Goal: Transaction & Acquisition: Purchase product/service

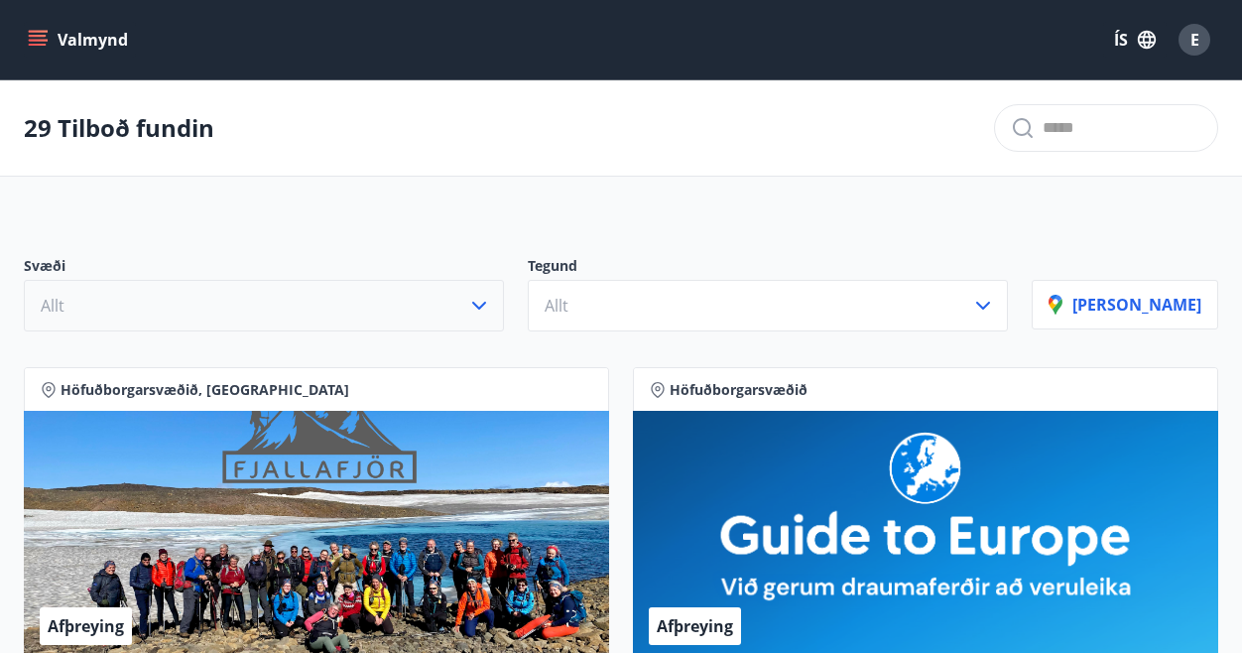
click at [491, 308] on icon "button" at bounding box center [479, 306] width 24 height 24
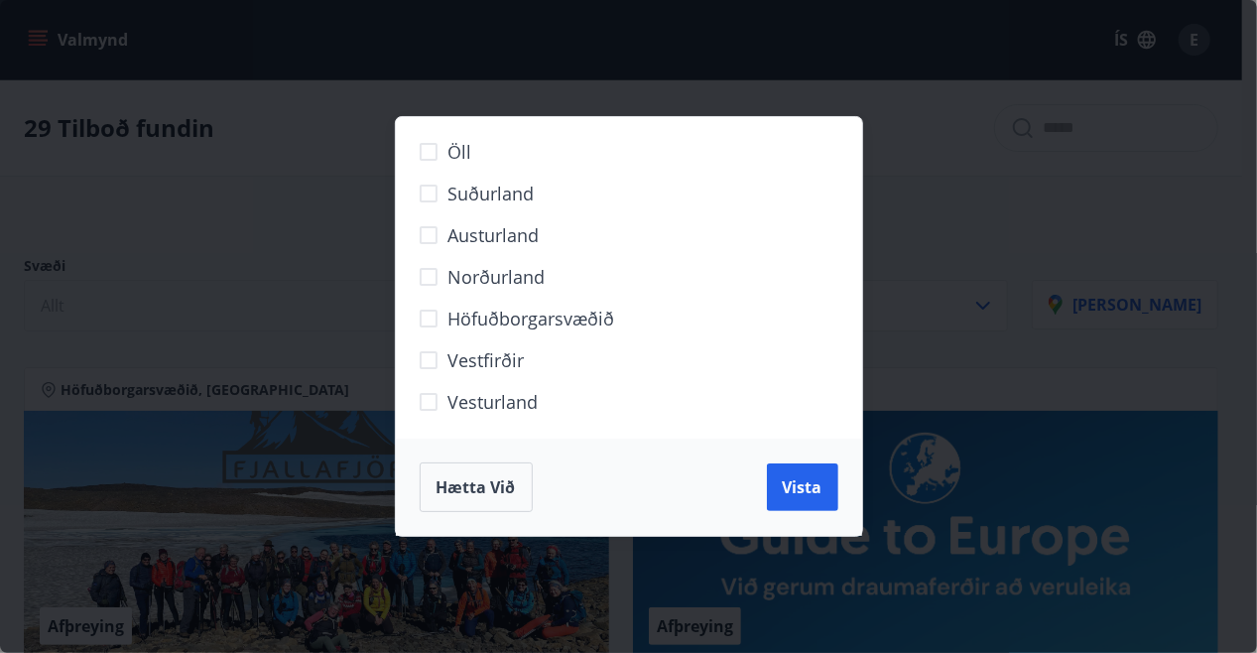
click at [466, 359] on span "Vestfirðir" at bounding box center [486, 360] width 76 height 26
click at [815, 481] on span "Vista" at bounding box center [803, 487] width 40 height 22
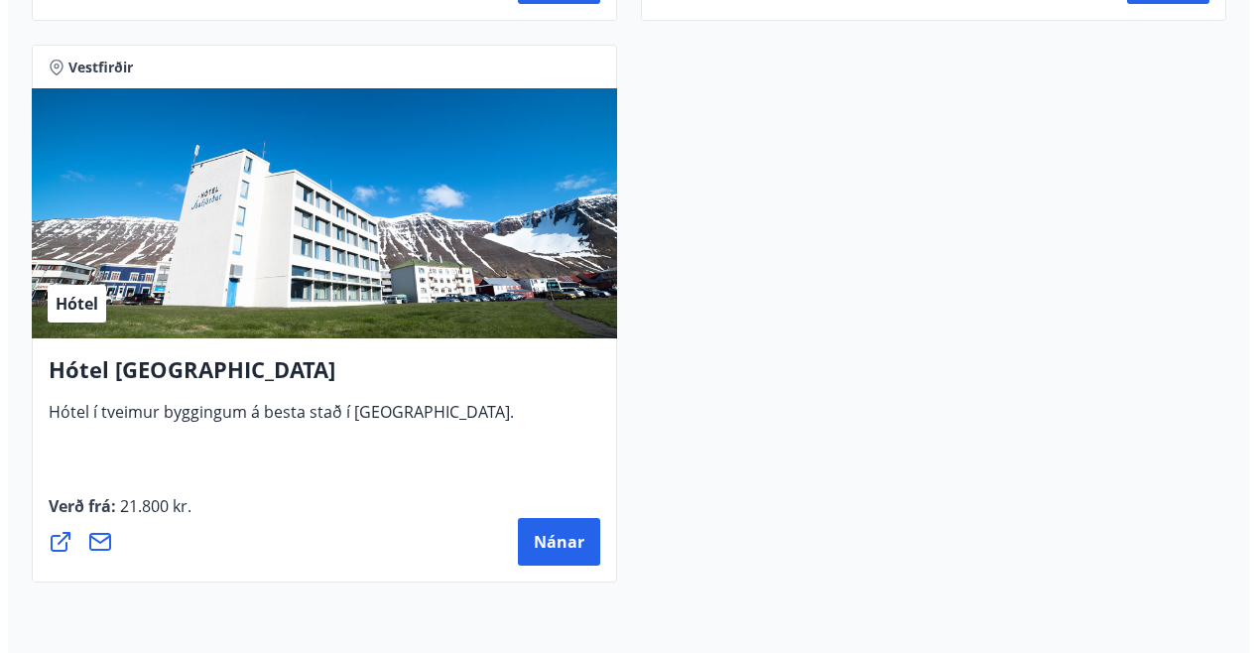
scroll to position [1017, 0]
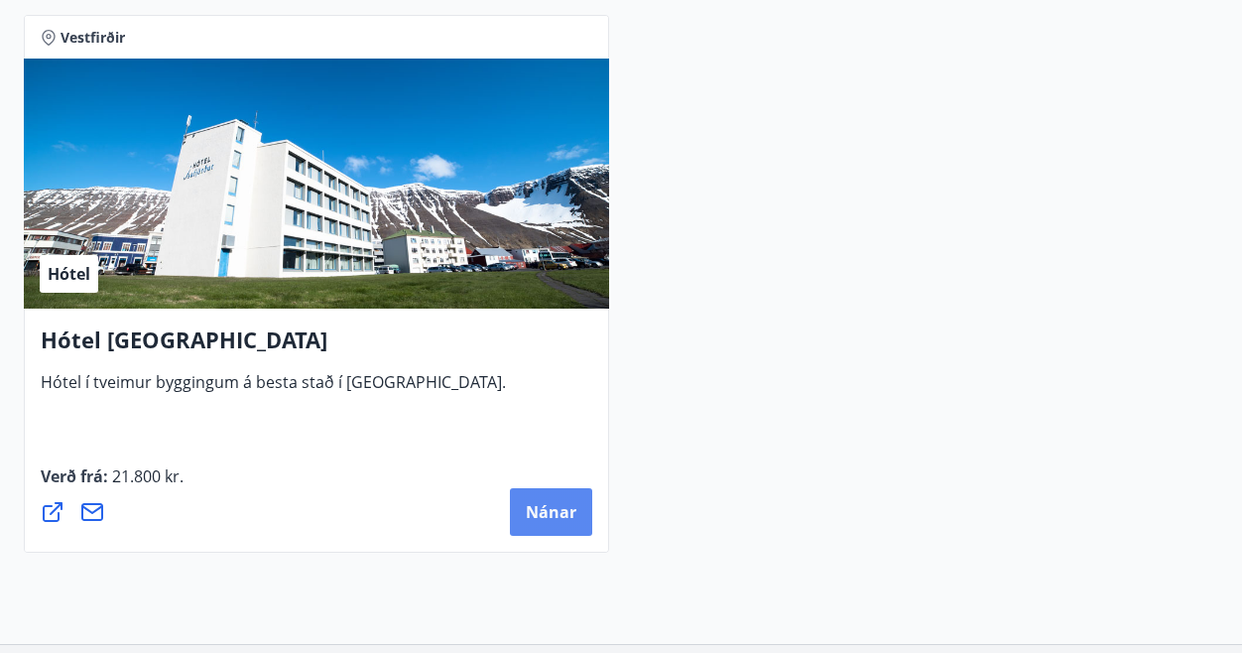
click at [584, 517] on button "Nánar" at bounding box center [551, 512] width 82 height 48
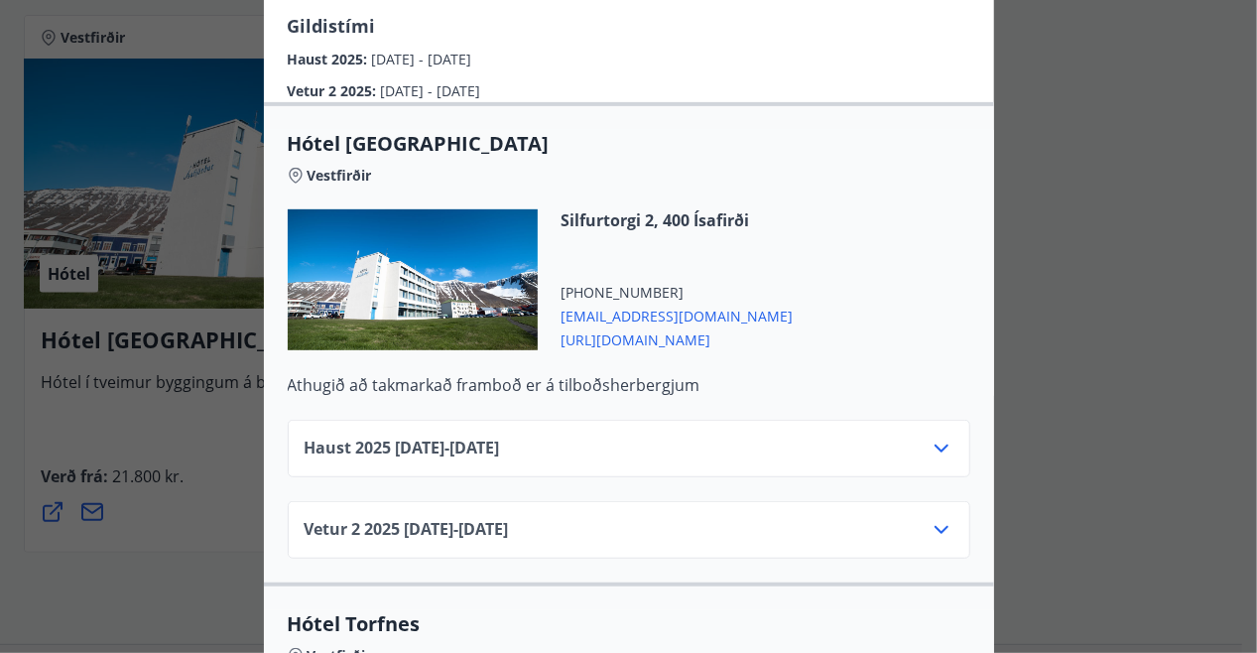
scroll to position [546, 0]
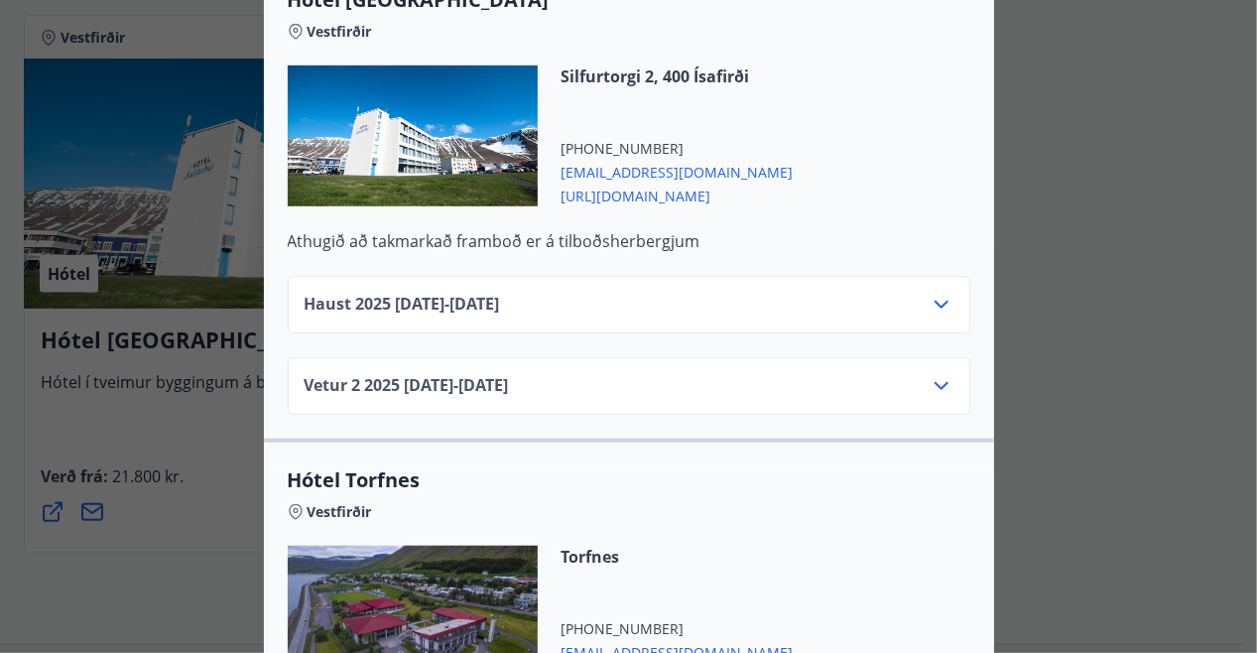
click at [941, 293] on icon at bounding box center [941, 305] width 24 height 24
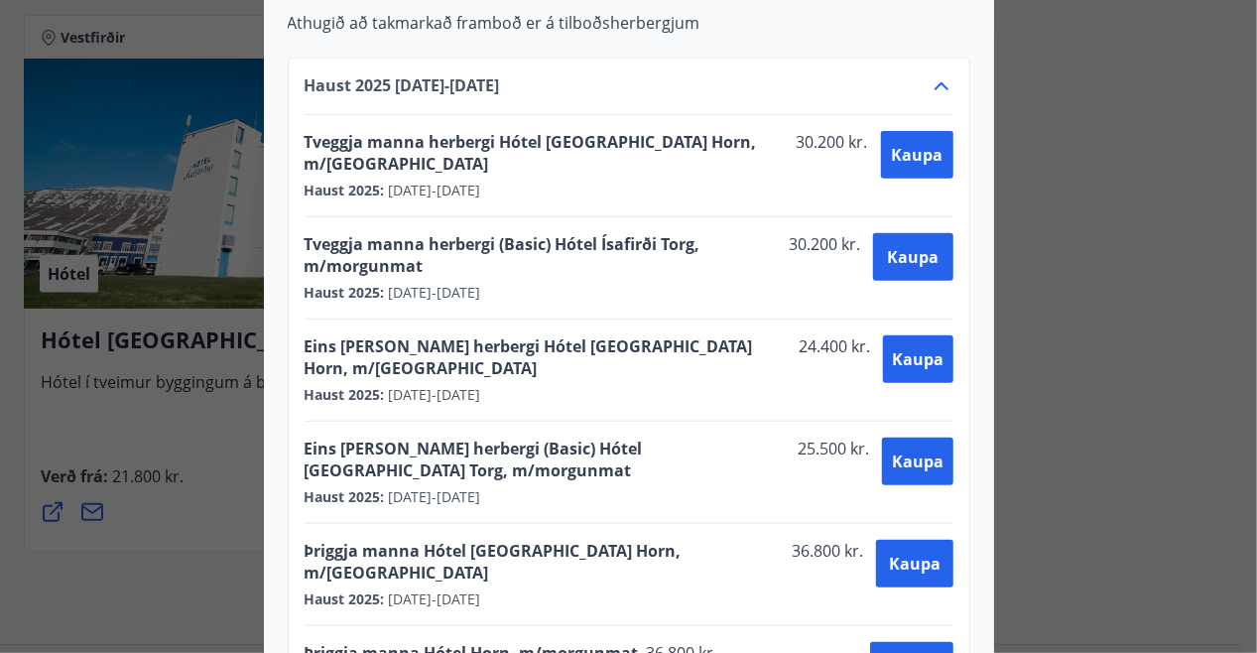
scroll to position [774, 0]
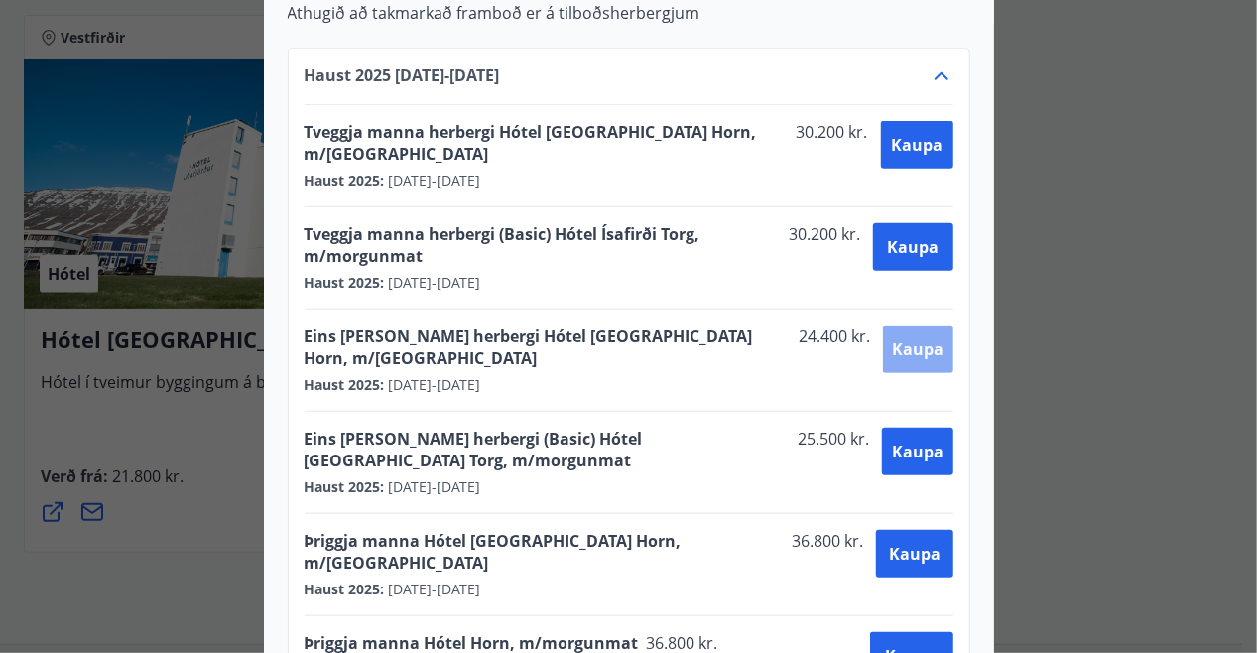
click at [907, 338] on span "Kaupa" at bounding box center [918, 349] width 52 height 22
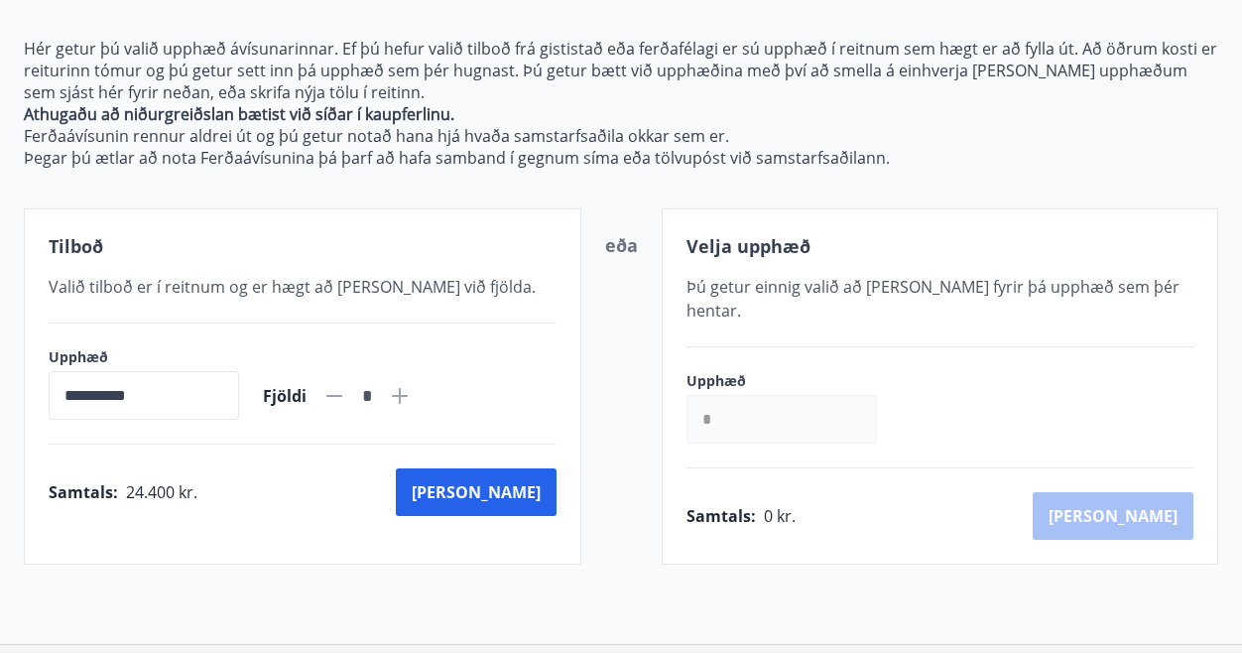
scroll to position [343, 0]
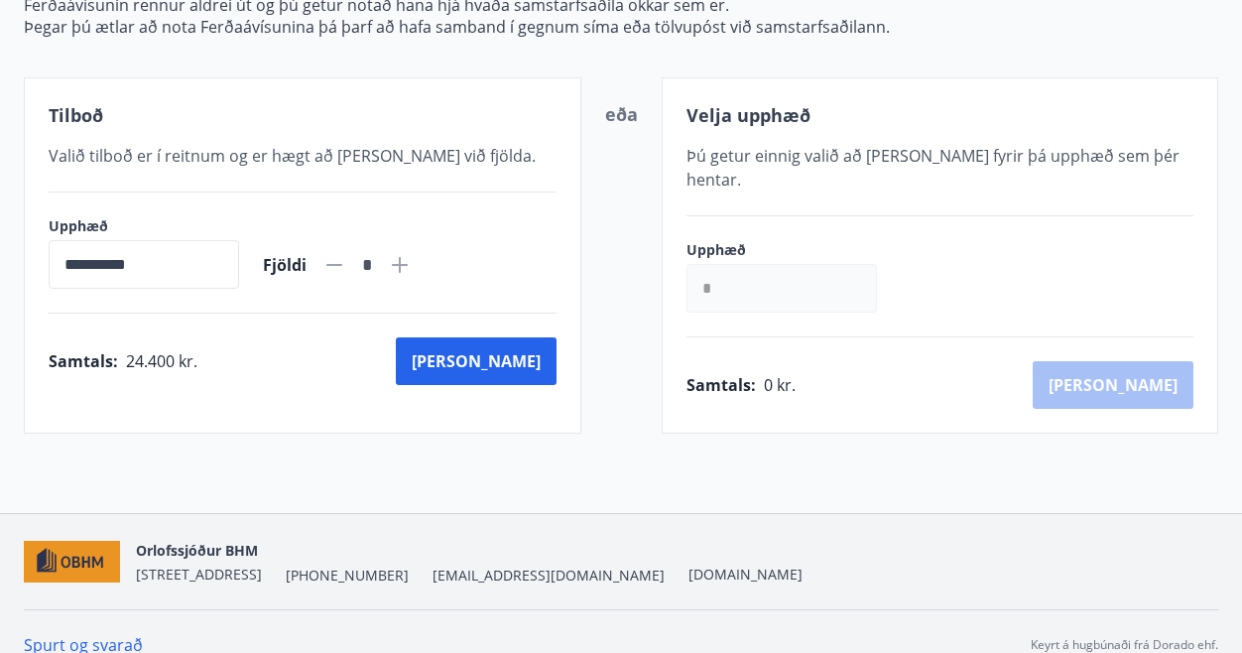
click at [370, 279] on div "*" at bounding box center [366, 265] width 89 height 35
drag, startPoint x: 192, startPoint y: 270, endPoint x: -12, endPoint y: 283, distance: 204.8
click at [0, 283] on html "**********" at bounding box center [621, 167] width 1242 height 1020
click at [682, 299] on div "Velja upphæð Þú getur einnig valið að kaupa fyrir þá upphæð sem þér hentar. Upp…" at bounding box center [940, 255] width 557 height 356
click at [791, 266] on input "*" at bounding box center [781, 288] width 190 height 49
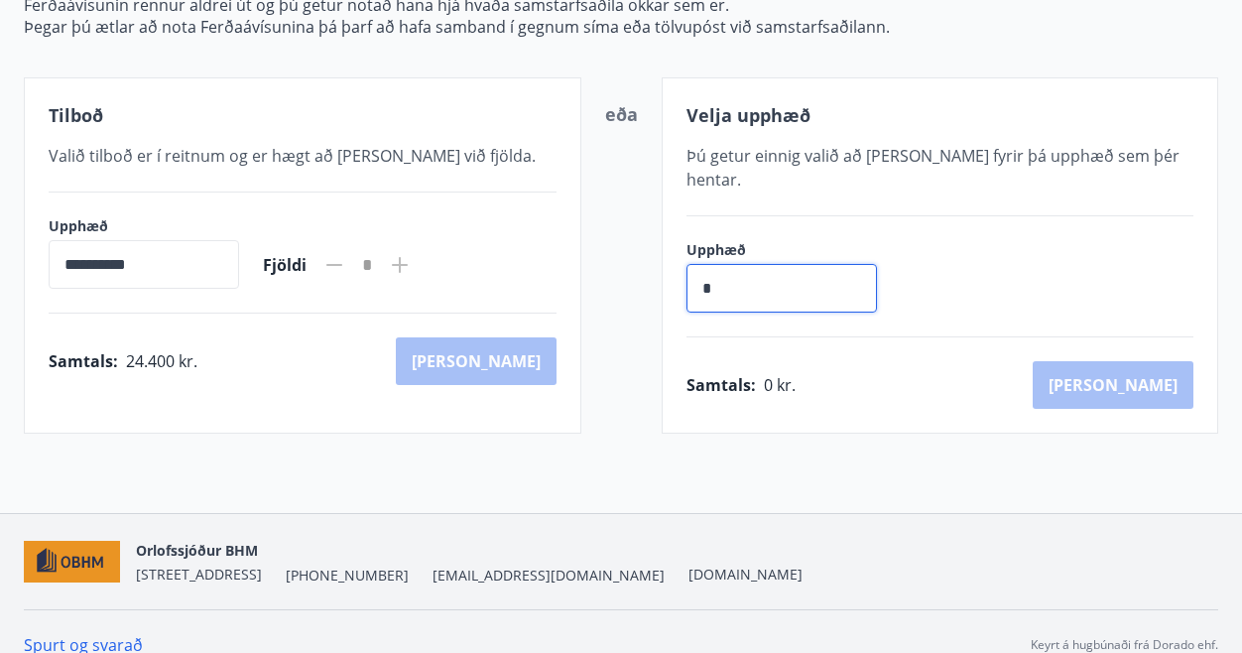
drag, startPoint x: 744, startPoint y: 266, endPoint x: 540, endPoint y: 265, distance: 204.3
click at [540, 265] on div "**********" at bounding box center [621, 255] width 1194 height 356
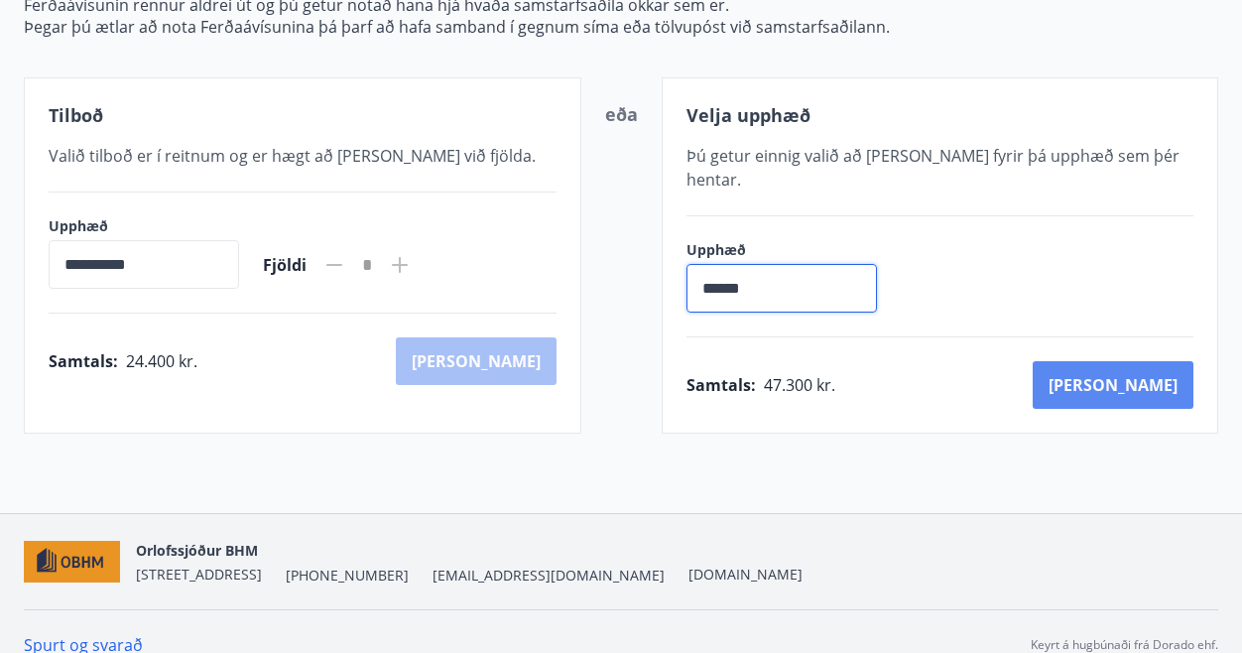
type input "******"
click at [1163, 361] on button "[PERSON_NAME]" at bounding box center [1113, 385] width 161 height 48
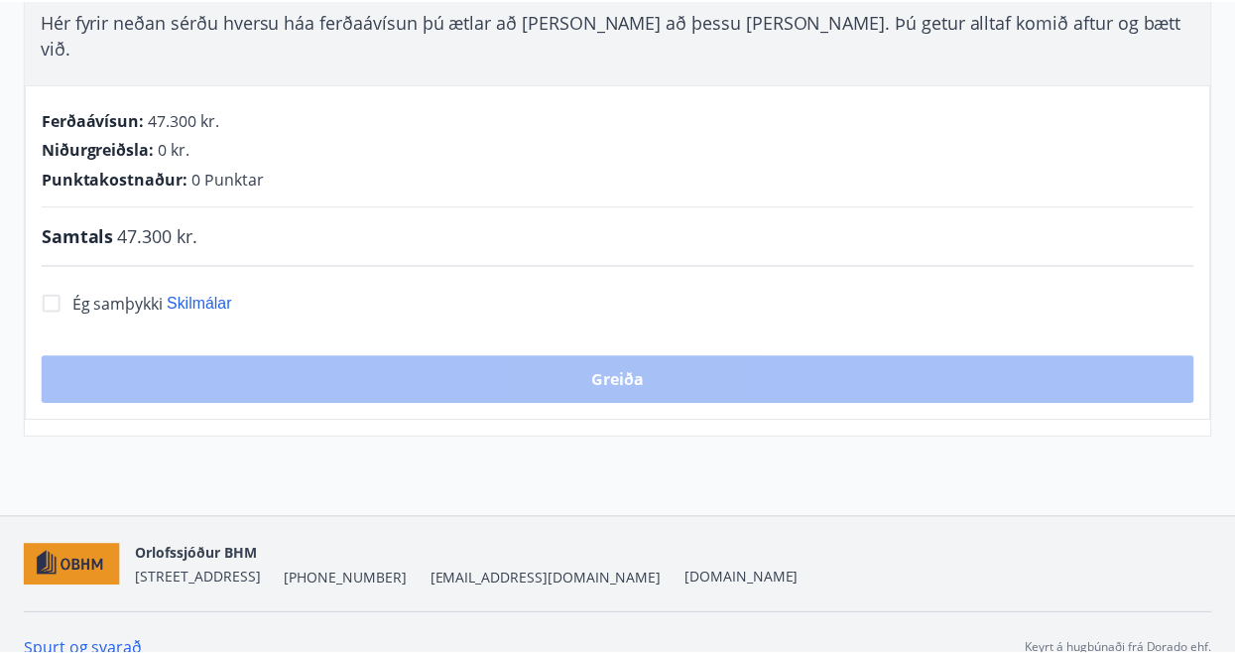
scroll to position [343, 0]
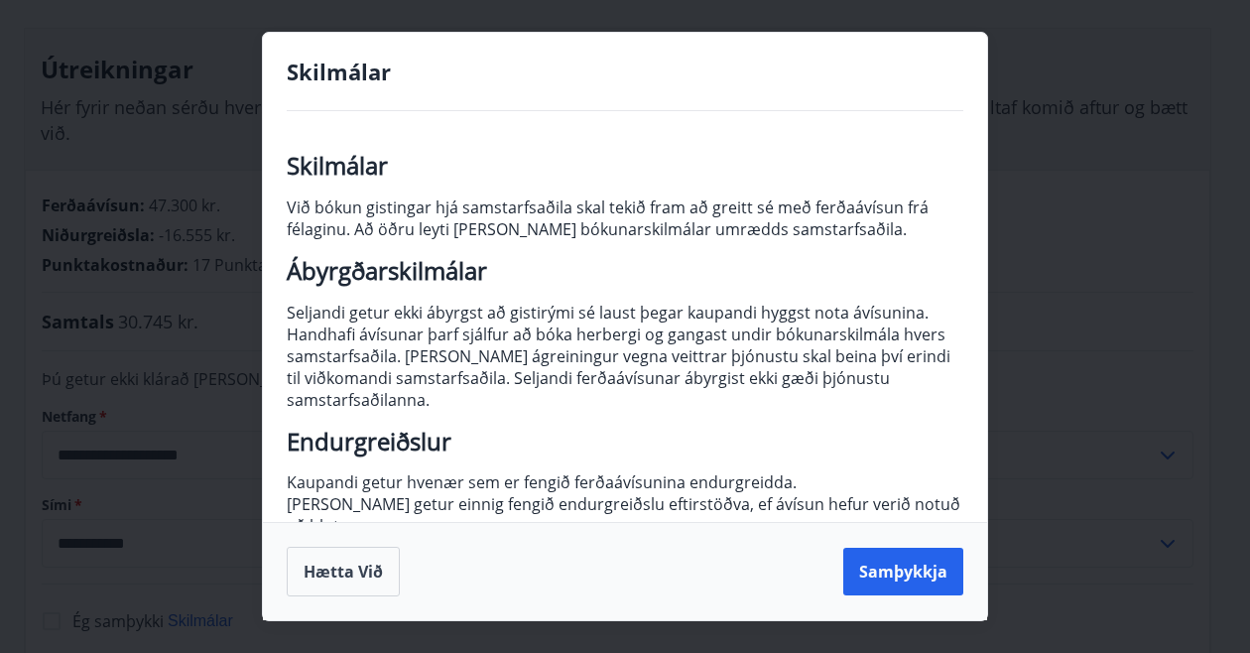
click at [740, 360] on p "Seljandi getur ekki ábyrgst að gistirými sé laust þegar kaupandi hyggst nota áv…" at bounding box center [625, 356] width 677 height 109
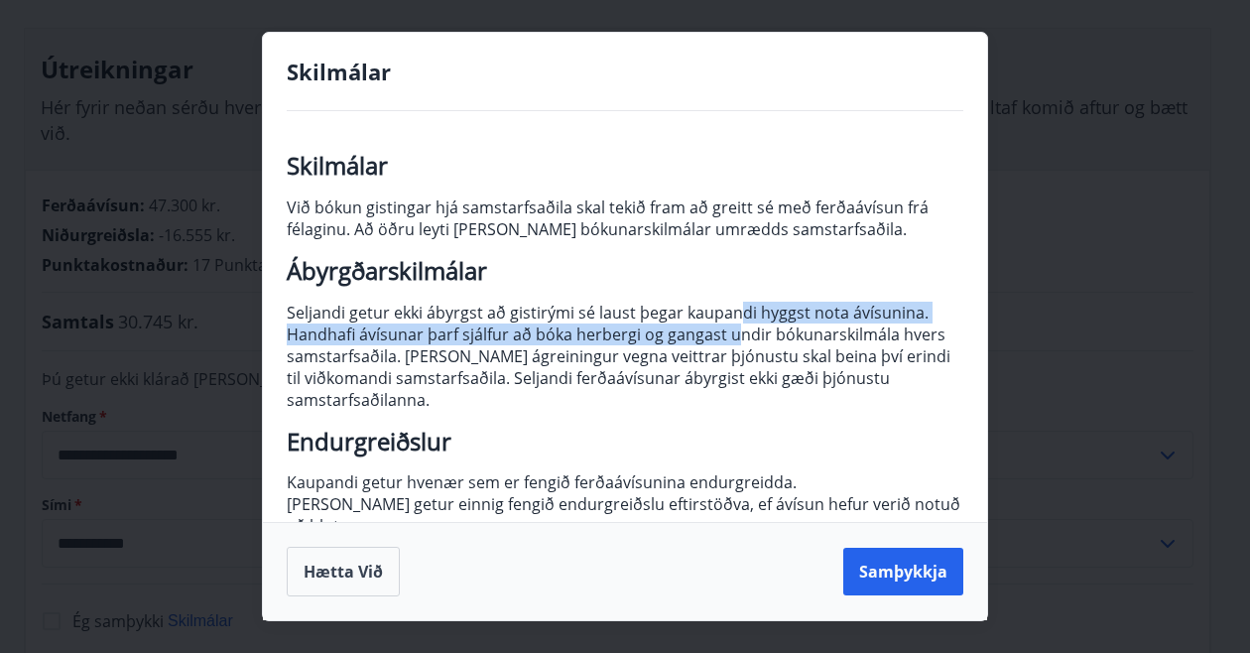
drag, startPoint x: 738, startPoint y: 320, endPoint x: 743, endPoint y: 346, distance: 26.3
click at [743, 346] on p "Seljandi getur ekki ábyrgst að gistirými sé laust þegar kaupandi hyggst nota áv…" at bounding box center [625, 356] width 677 height 109
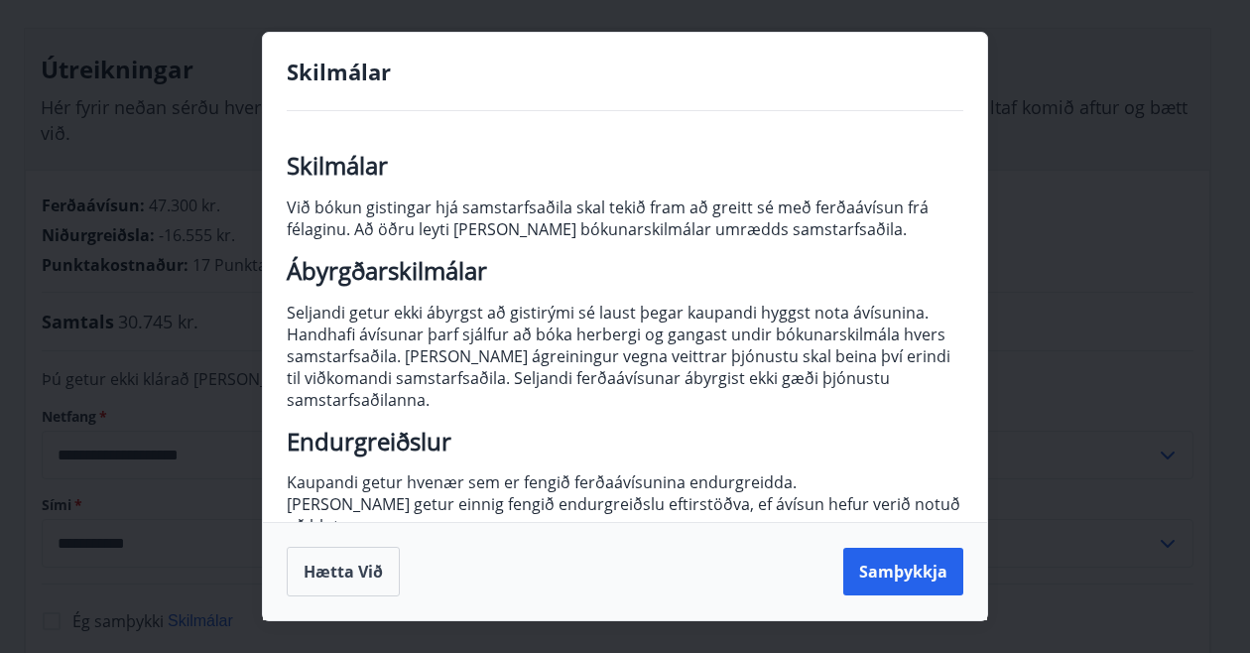
click at [742, 374] on p "Seljandi getur ekki ábyrgst að gistirými sé laust þegar kaupandi hyggst nota áv…" at bounding box center [625, 356] width 677 height 109
click at [739, 465] on p "Skilmálar Við bókun gistingar hjá samstarfsaðila skal tekið fram að greitt sé m…" at bounding box center [625, 505] width 677 height 701
click at [931, 572] on button "Samþykkja" at bounding box center [903, 572] width 120 height 48
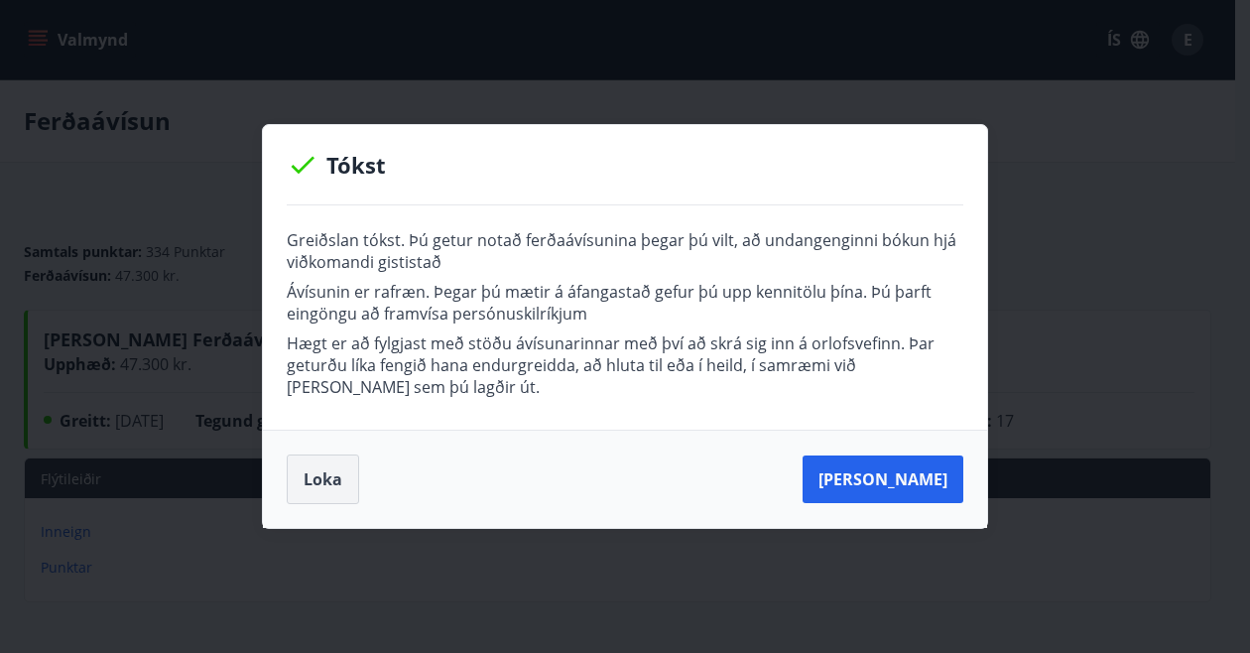
click at [327, 467] on button "Loka" at bounding box center [323, 479] width 72 height 50
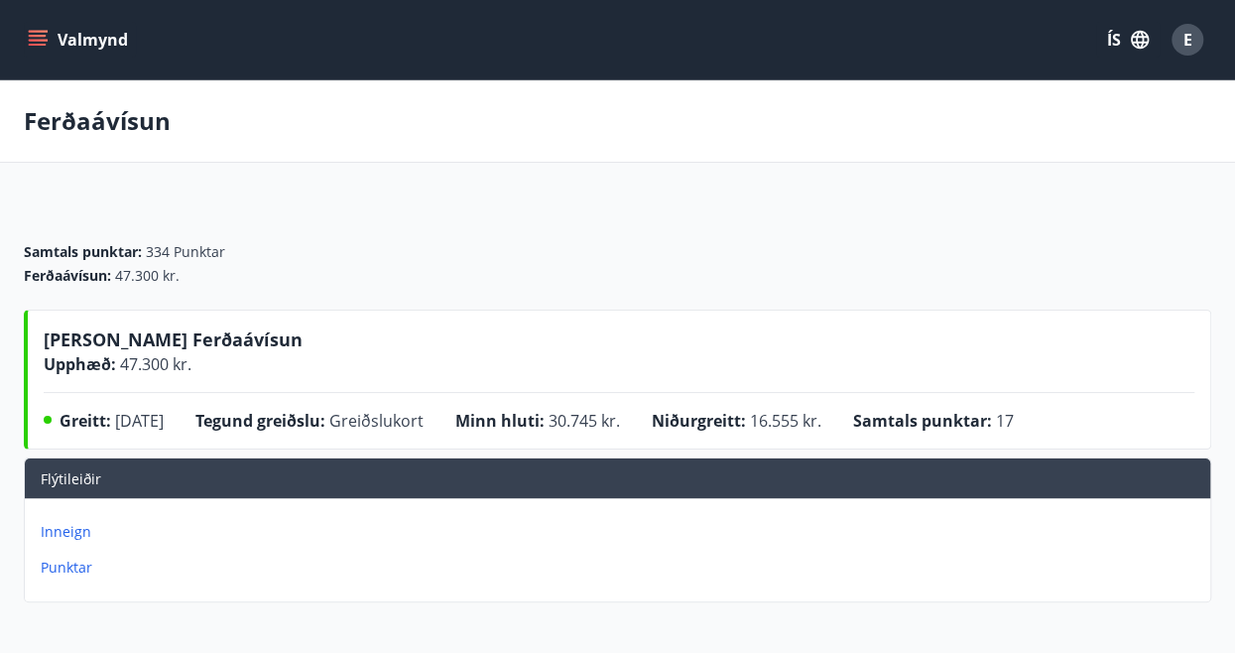
click at [81, 573] on p "Punktar" at bounding box center [622, 567] width 1162 height 20
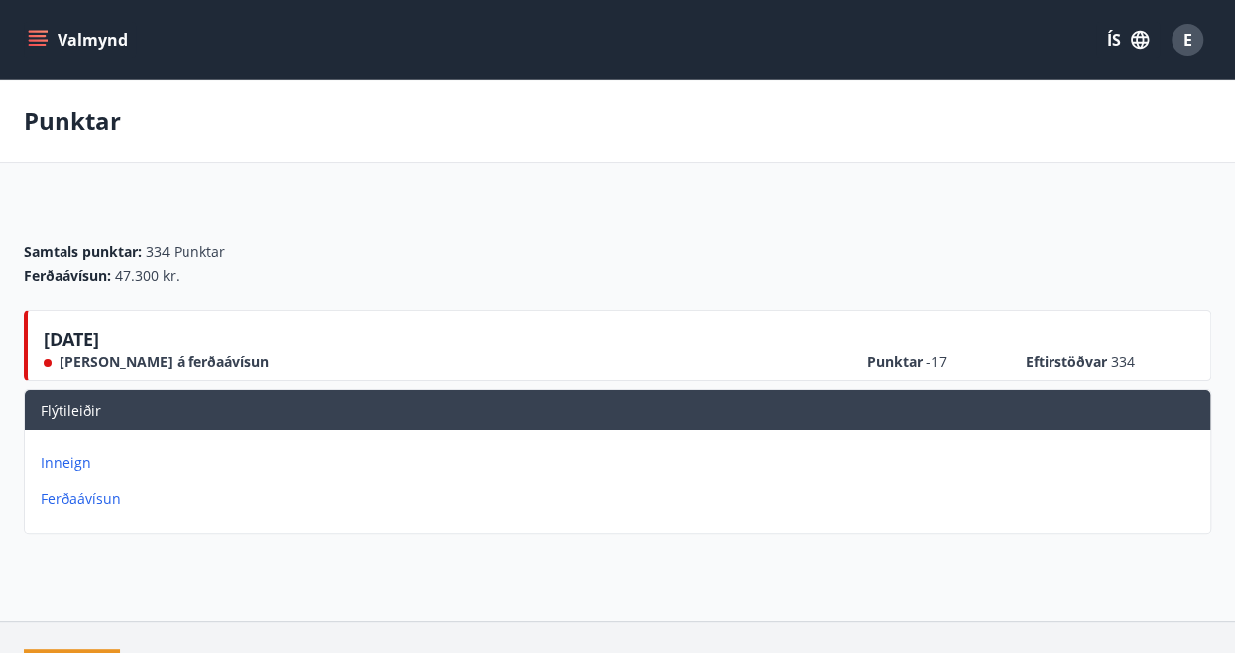
click at [43, 41] on icon "menu" at bounding box center [40, 40] width 22 height 2
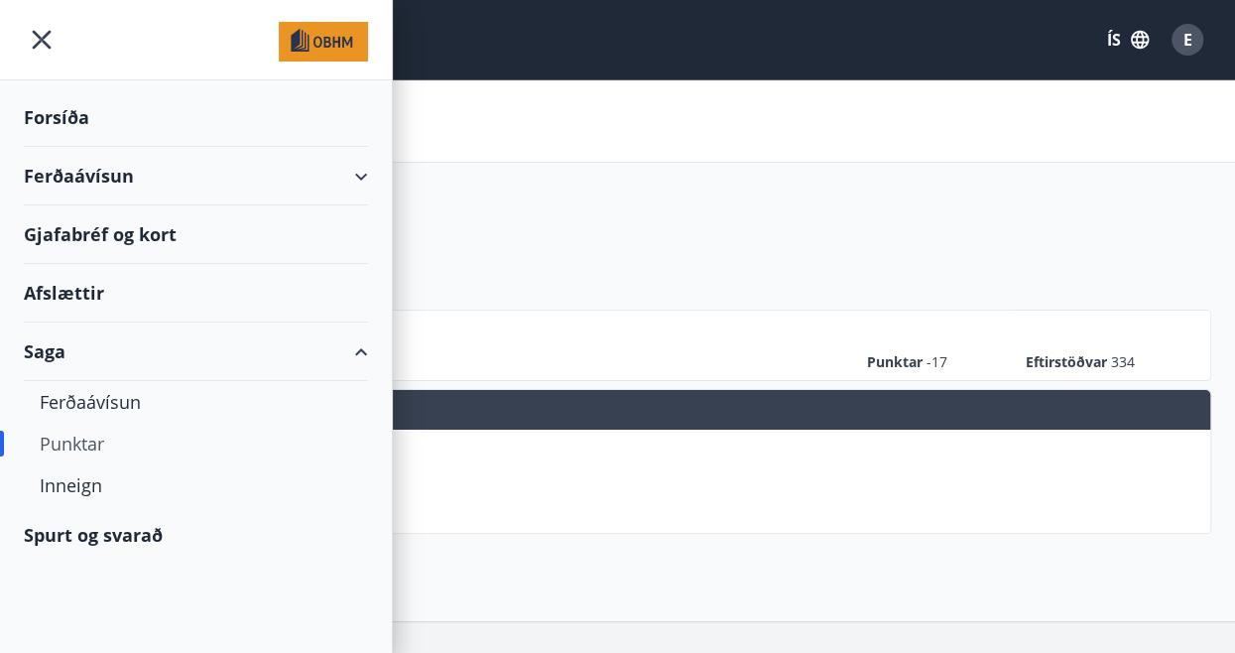
click at [143, 178] on div "Ferðaávísun" at bounding box center [196, 176] width 344 height 59
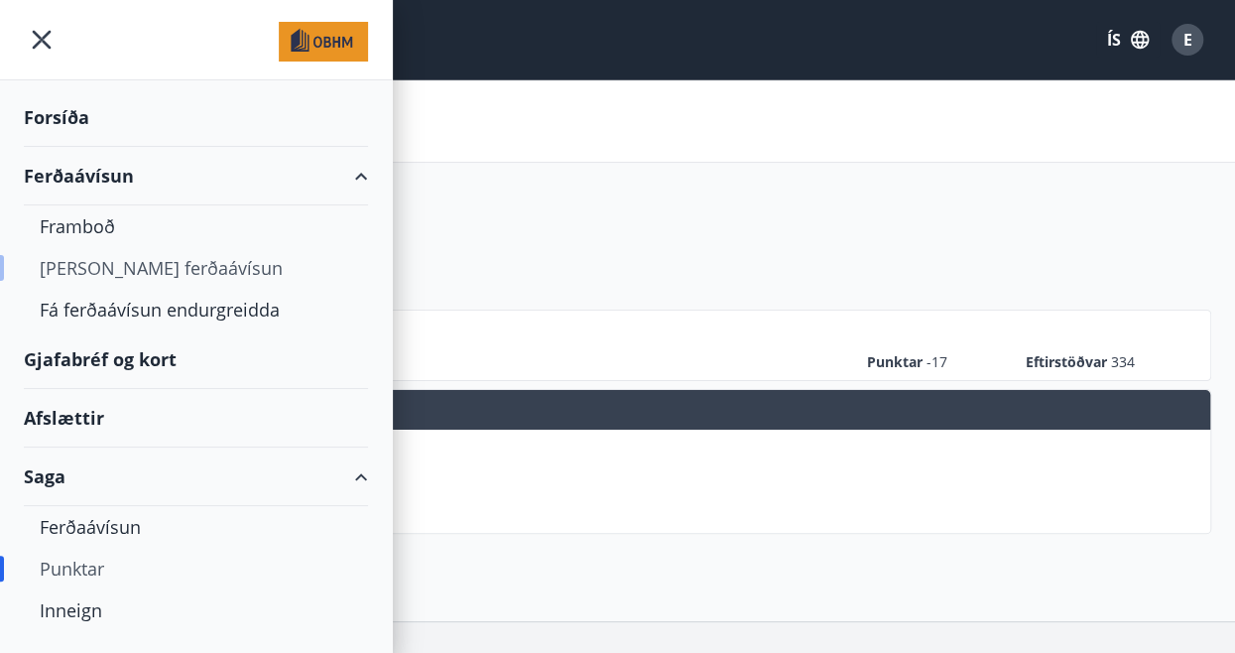
click at [127, 265] on div "[PERSON_NAME] ferðaávísun" at bounding box center [196, 268] width 312 height 42
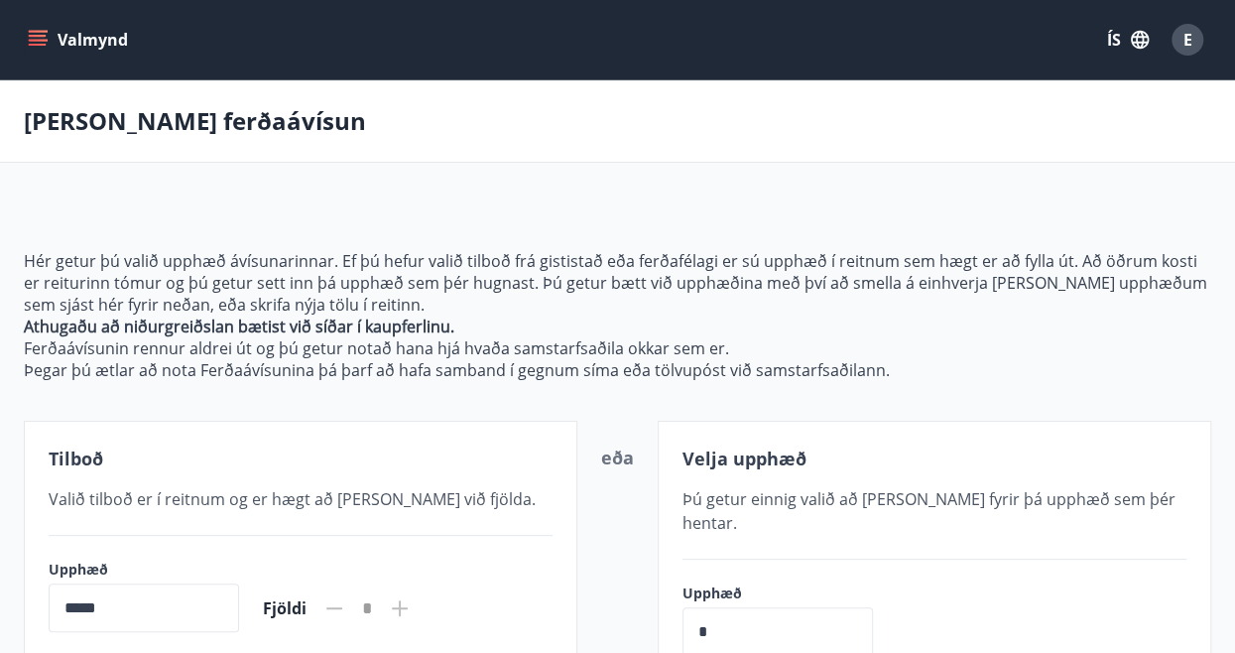
click at [35, 38] on icon "menu" at bounding box center [38, 40] width 20 height 20
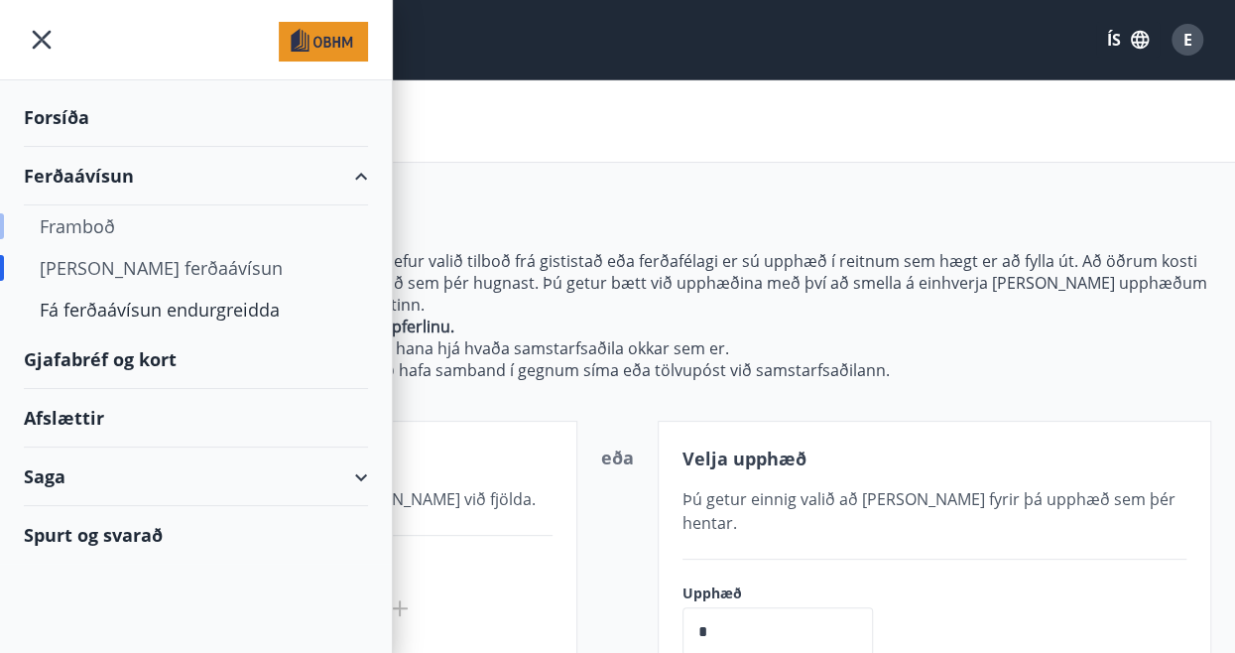
click at [118, 223] on div "Framboð" at bounding box center [196, 226] width 312 height 42
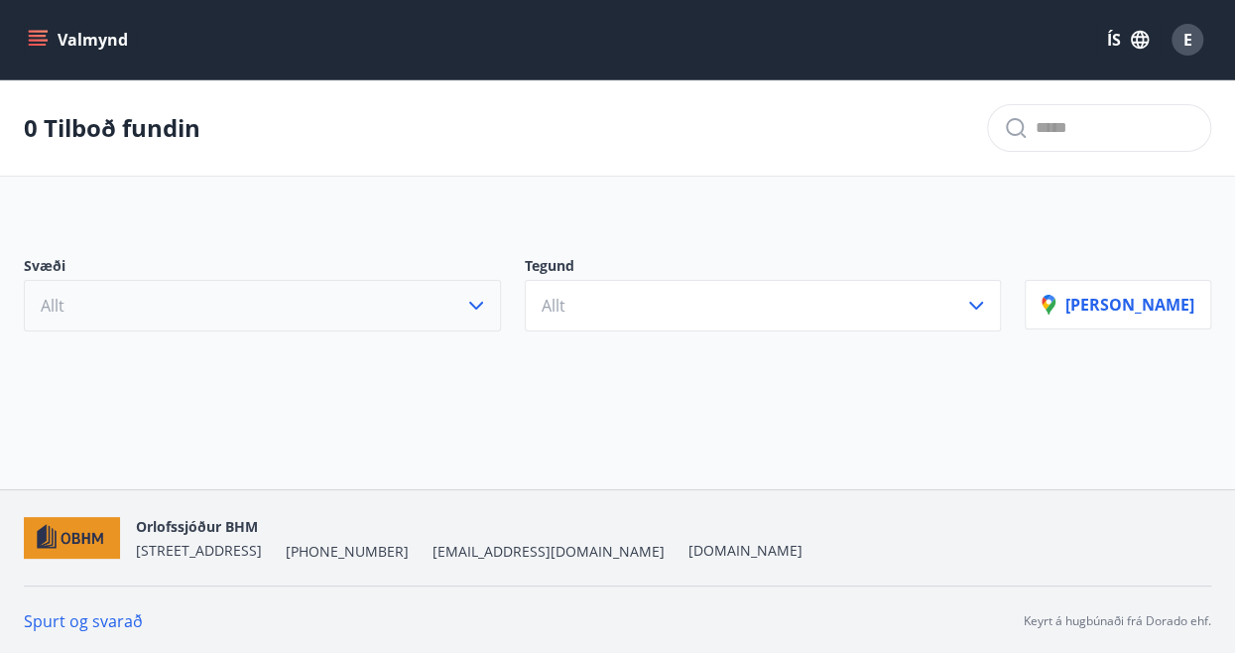
click at [424, 318] on button "Allt" at bounding box center [262, 306] width 477 height 52
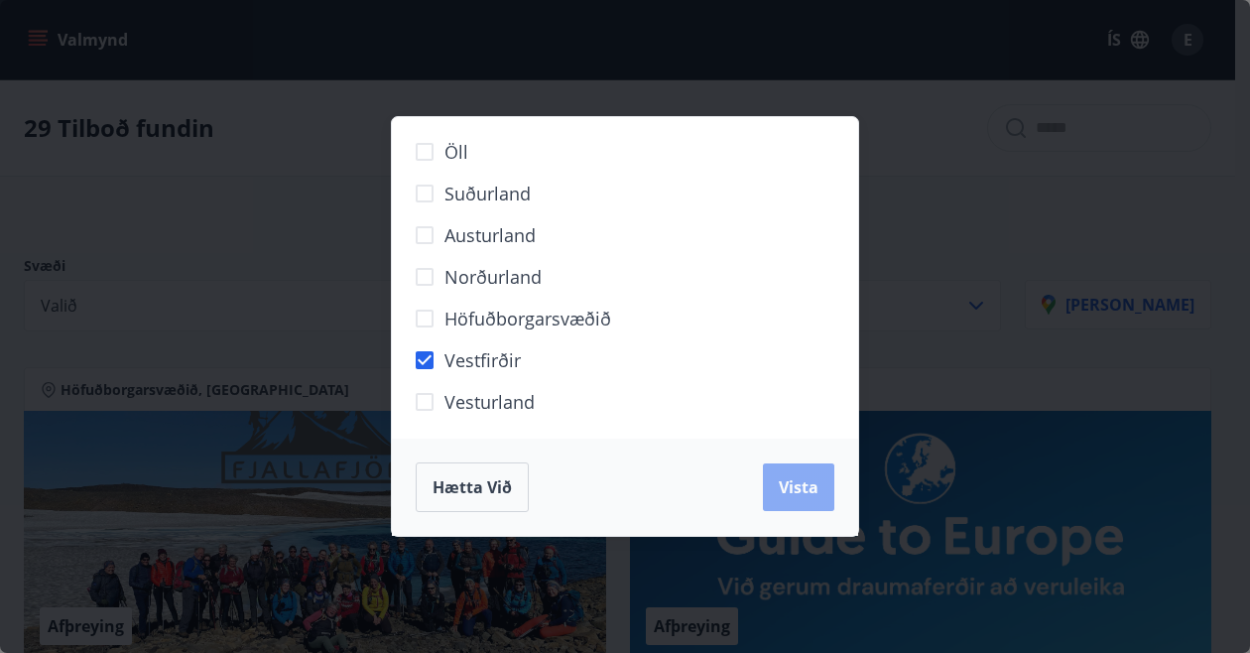
click at [809, 489] on span "Vista" at bounding box center [799, 487] width 40 height 22
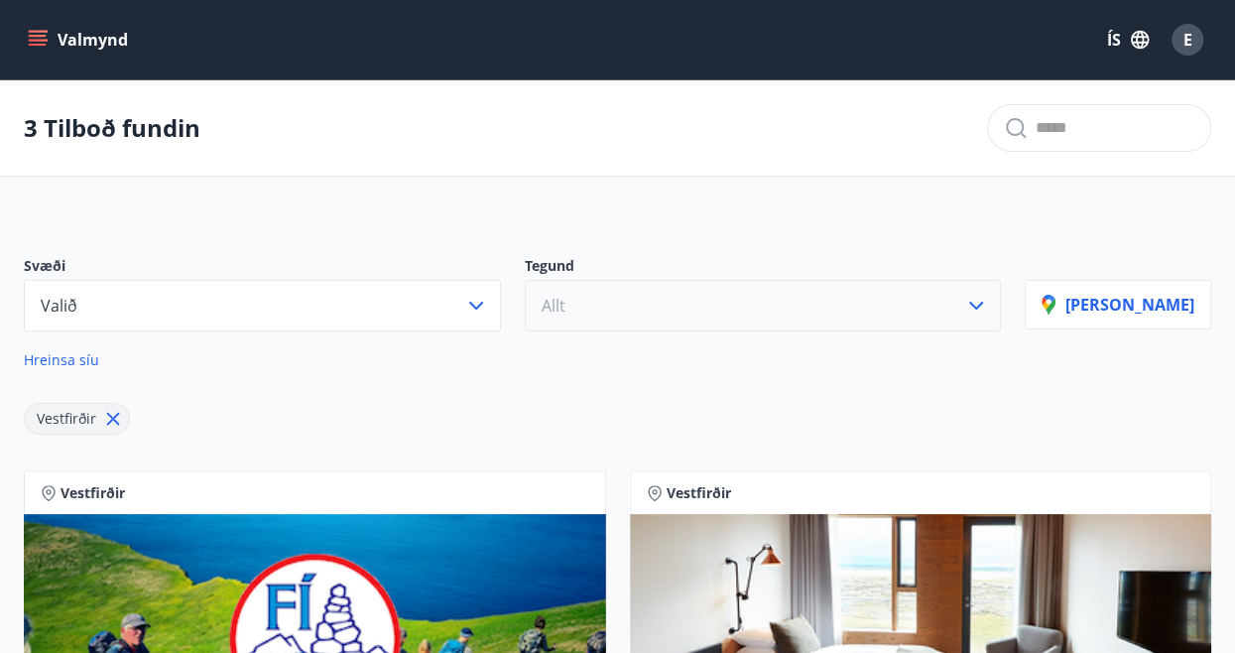
click at [706, 314] on button "Allt" at bounding box center [763, 306] width 477 height 52
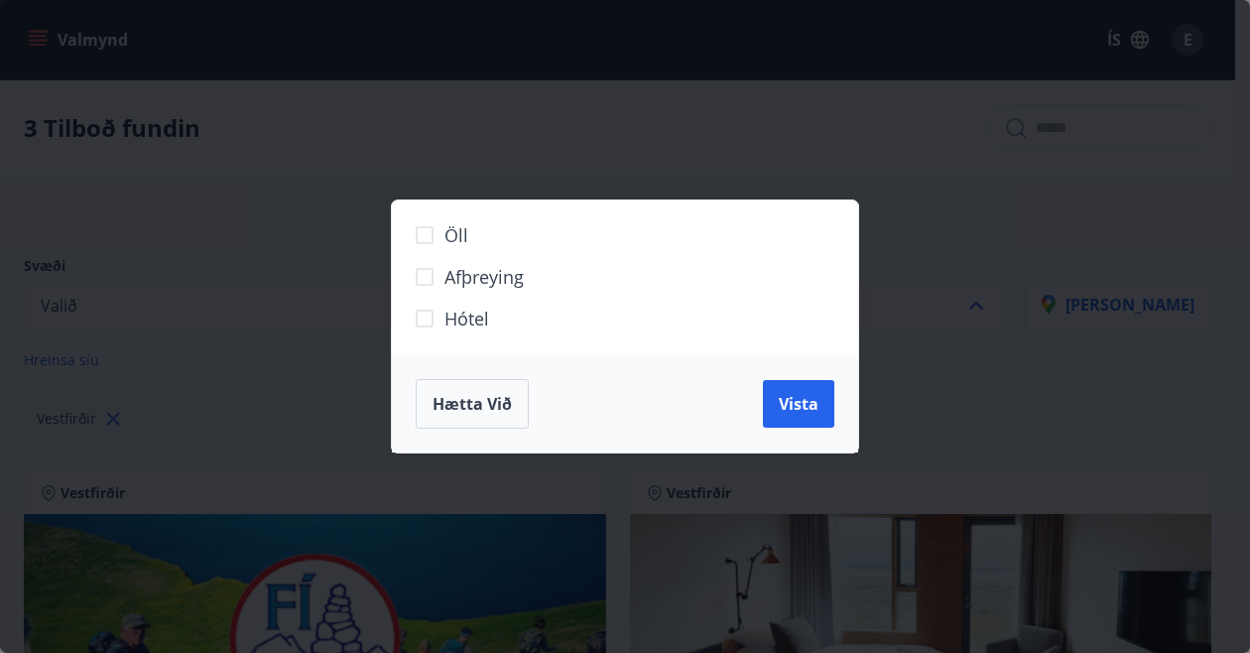
click at [460, 306] on span "Hótel" at bounding box center [466, 319] width 45 height 26
click at [809, 398] on span "Vista" at bounding box center [799, 404] width 40 height 22
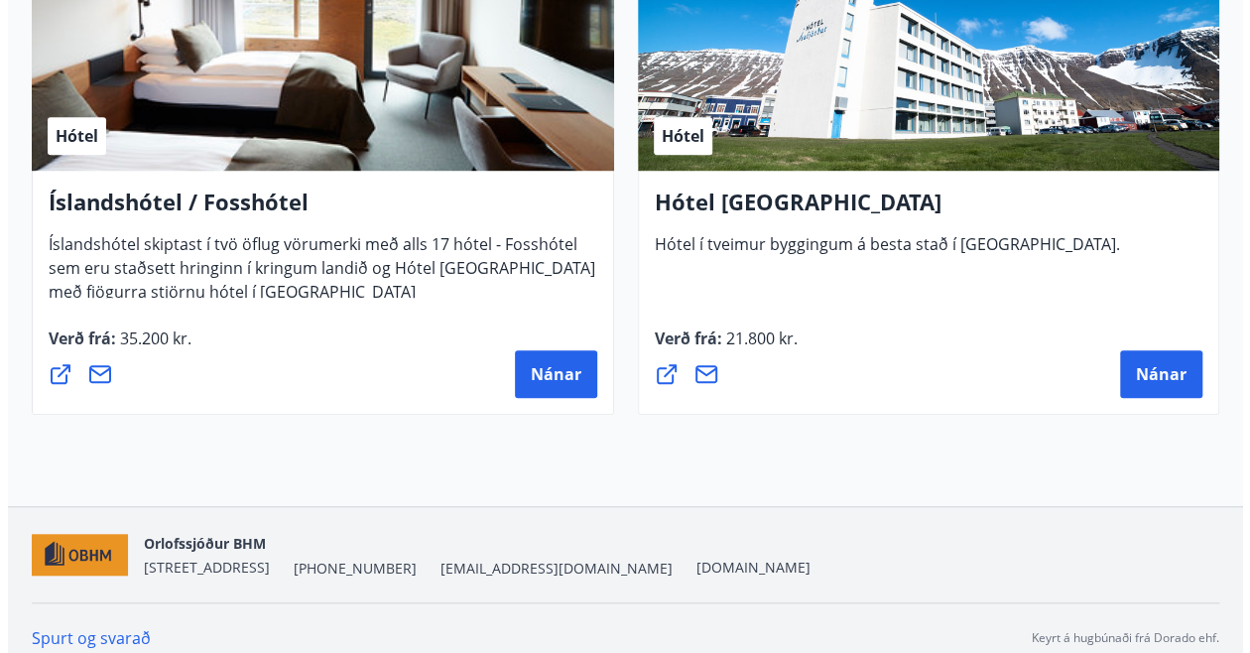
scroll to position [598, 0]
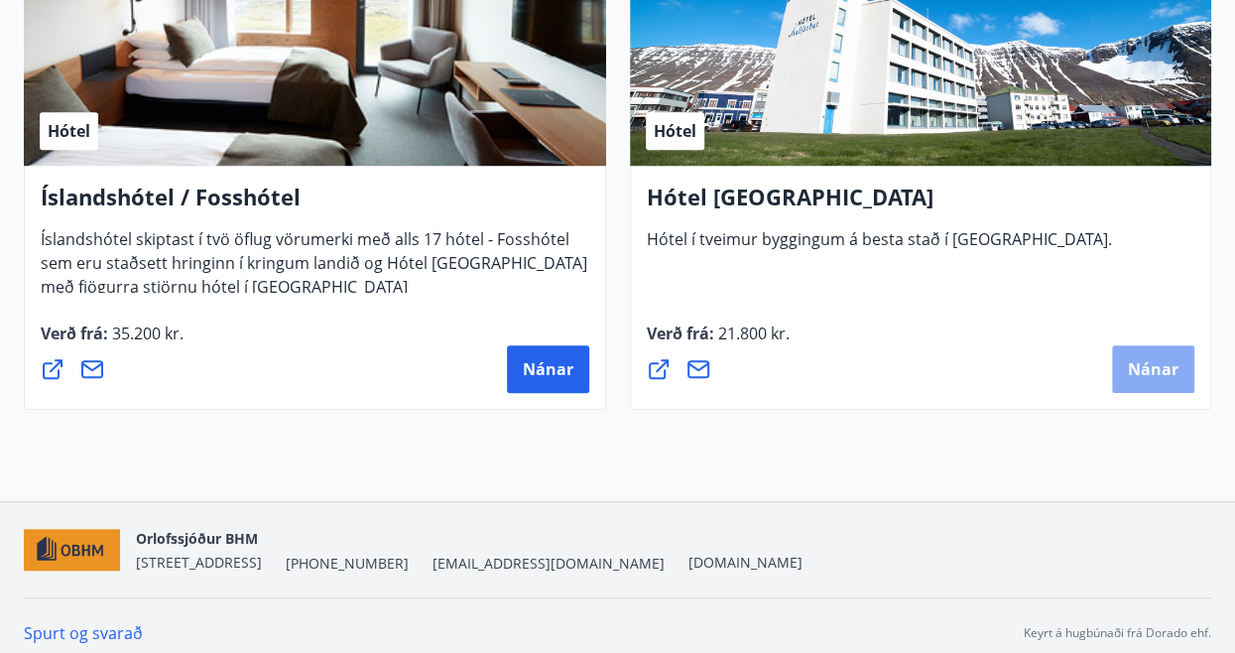
click at [1122, 368] on button "Nánar" at bounding box center [1153, 369] width 82 height 48
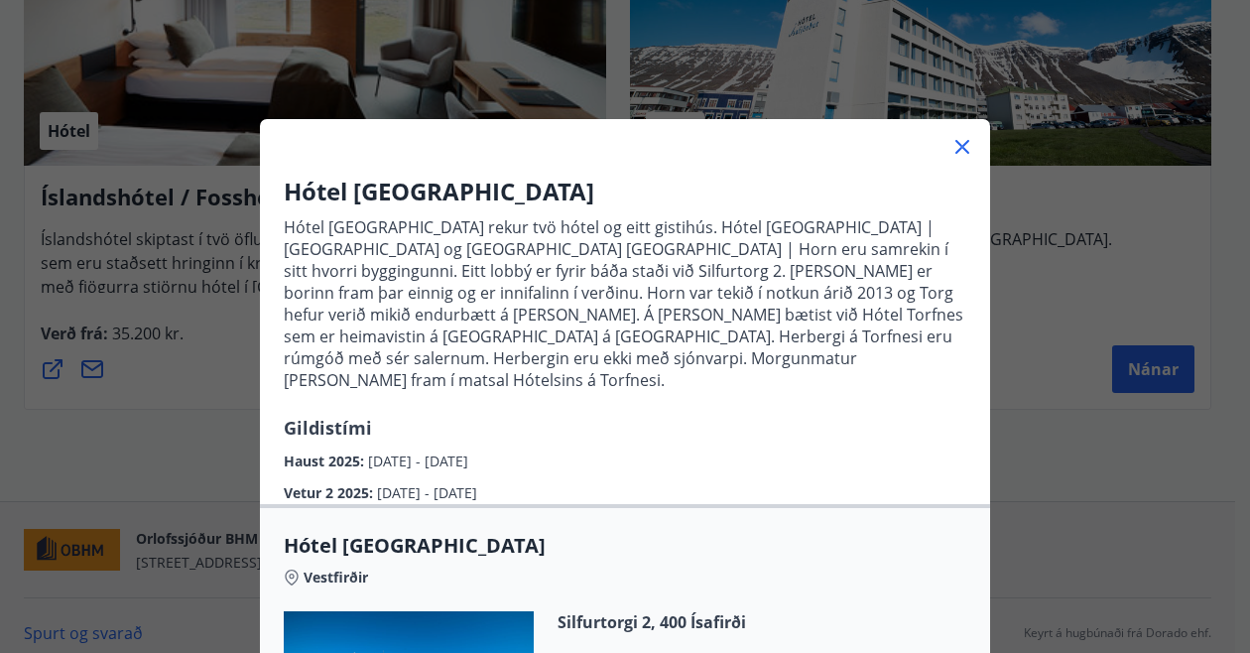
click at [815, 354] on p "Hótel [GEOGRAPHIC_DATA] rekur tvö hótel og eitt gistihús. Hótel [GEOGRAPHIC_DAT…" at bounding box center [625, 303] width 682 height 175
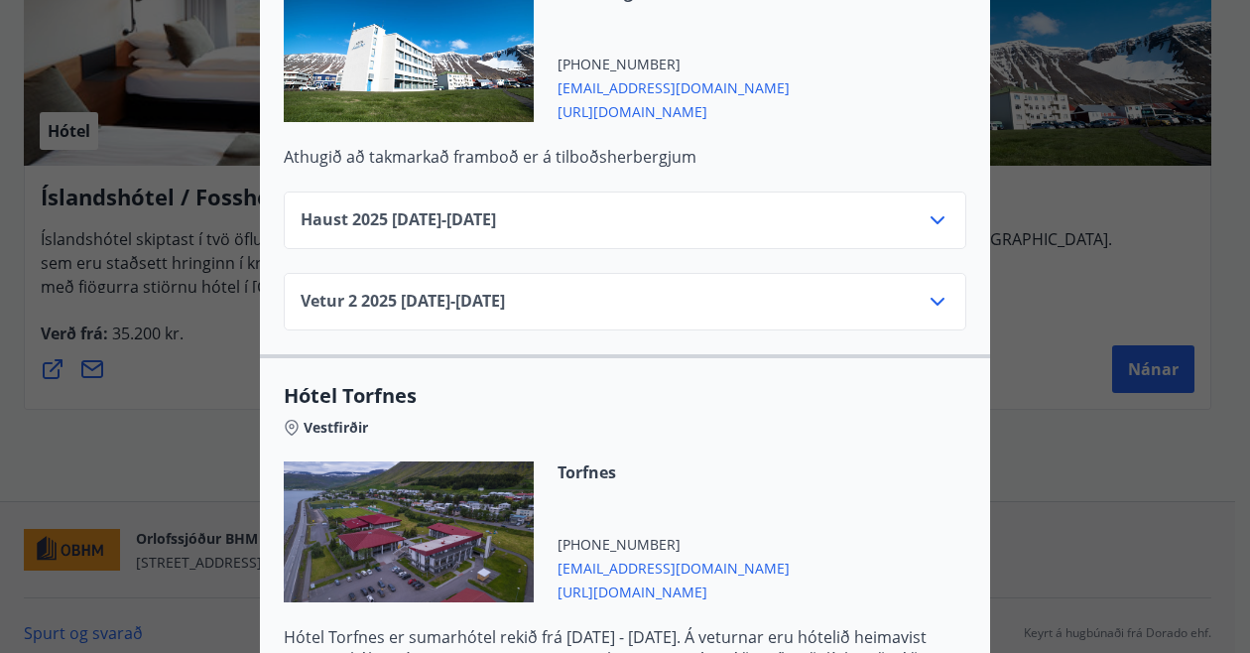
scroll to position [684, 0]
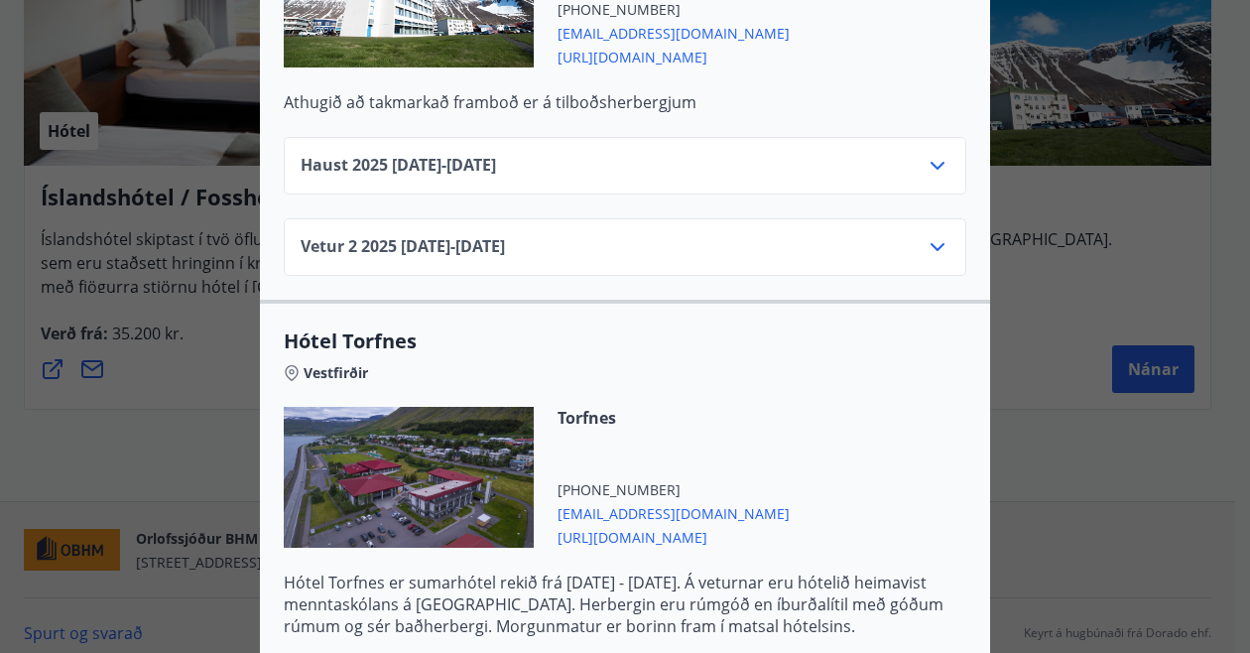
click at [925, 154] on icon at bounding box center [937, 166] width 24 height 24
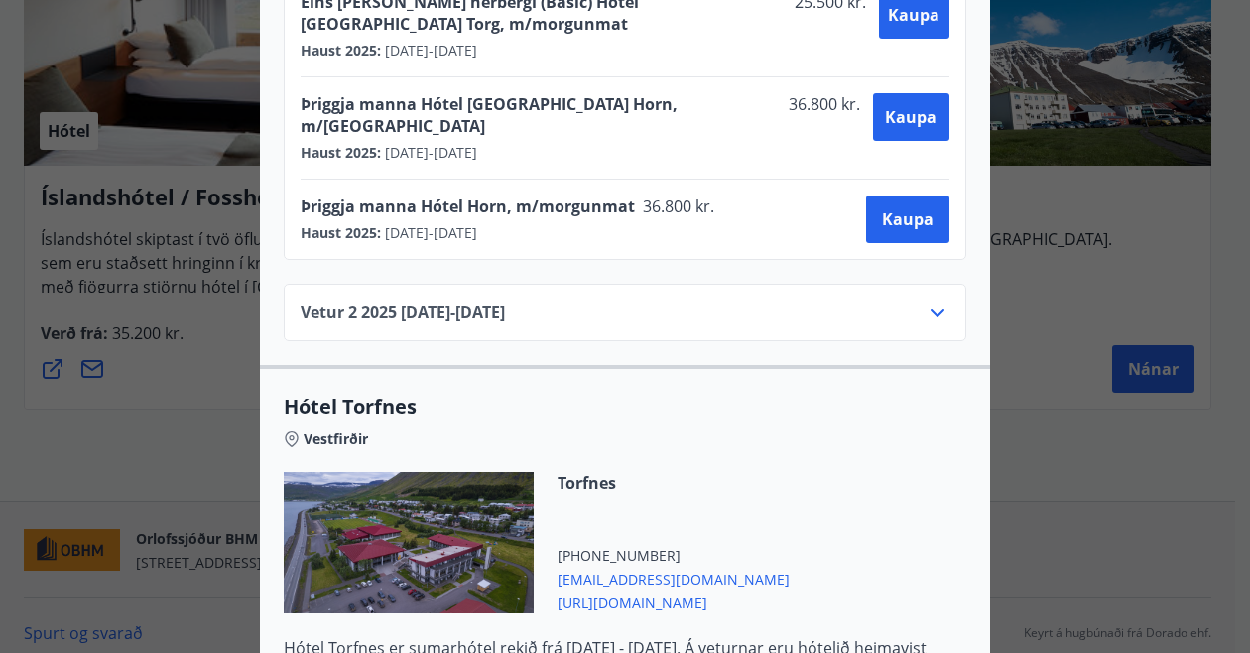
scroll to position [1230, 0]
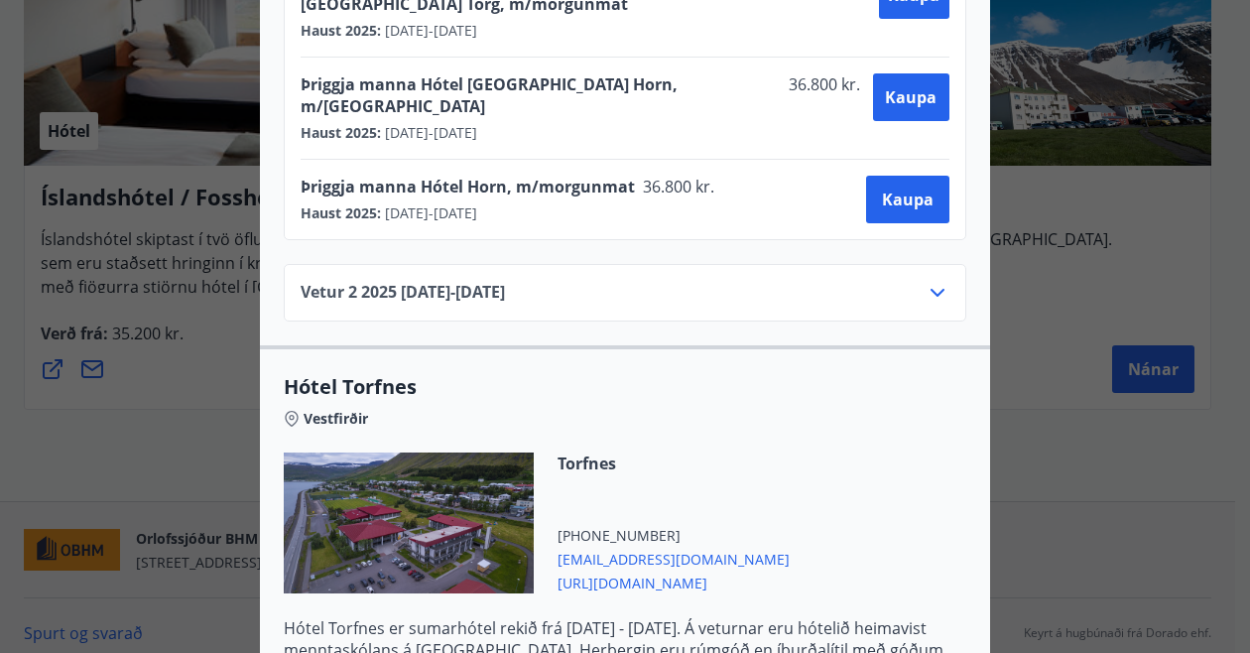
click at [926, 281] on icon at bounding box center [937, 293] width 24 height 24
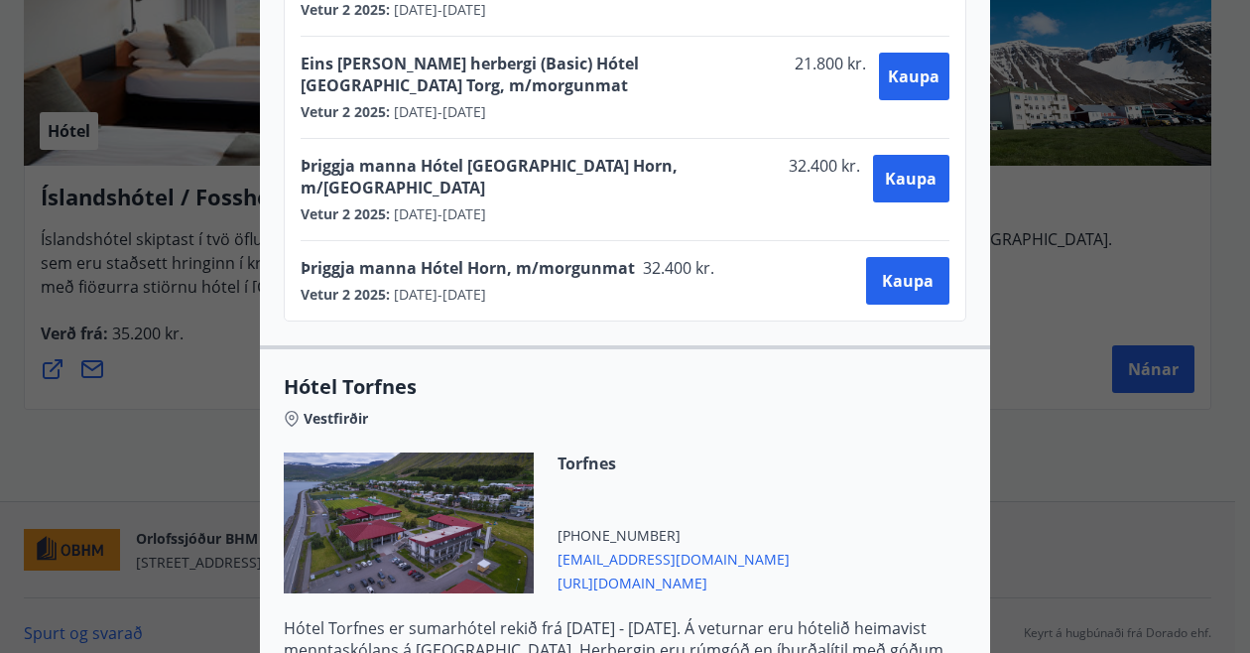
click at [1033, 443] on div "Hótel [GEOGRAPHIC_DATA] Hótel [GEOGRAPHIC_DATA] rekur tvö hótel og eitt gistihú…" at bounding box center [625, 326] width 1250 height 653
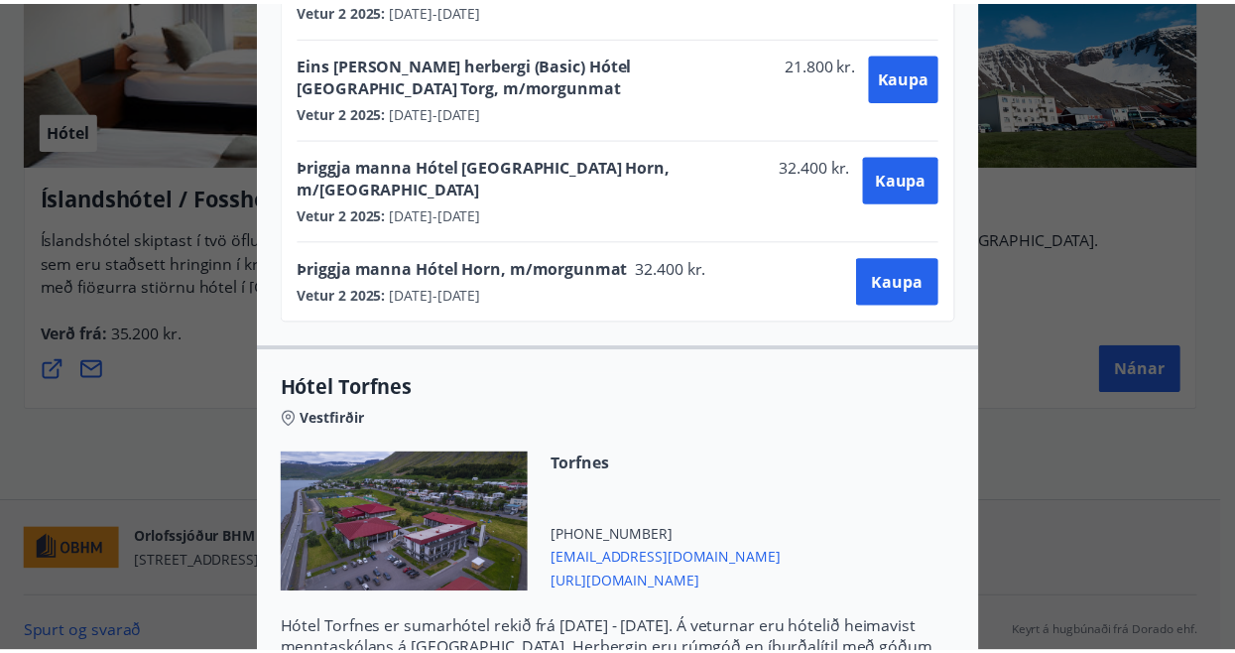
scroll to position [0, 0]
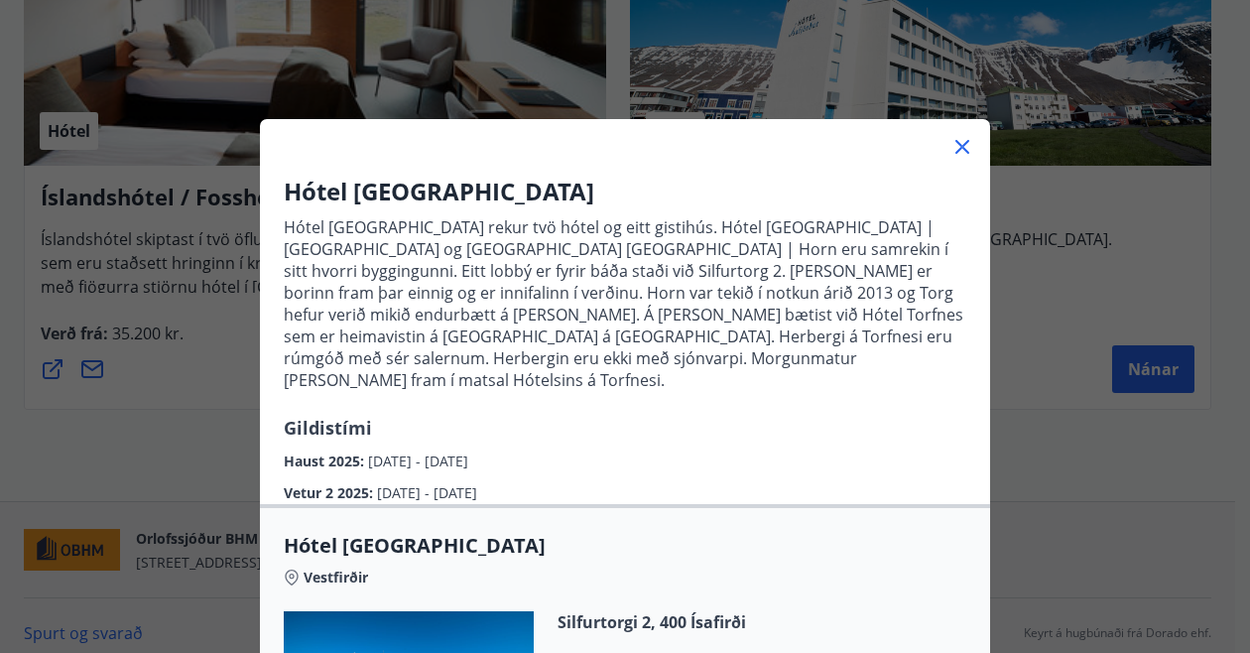
click at [950, 156] on icon at bounding box center [962, 147] width 24 height 24
